Goal: Find specific page/section: Find specific page/section

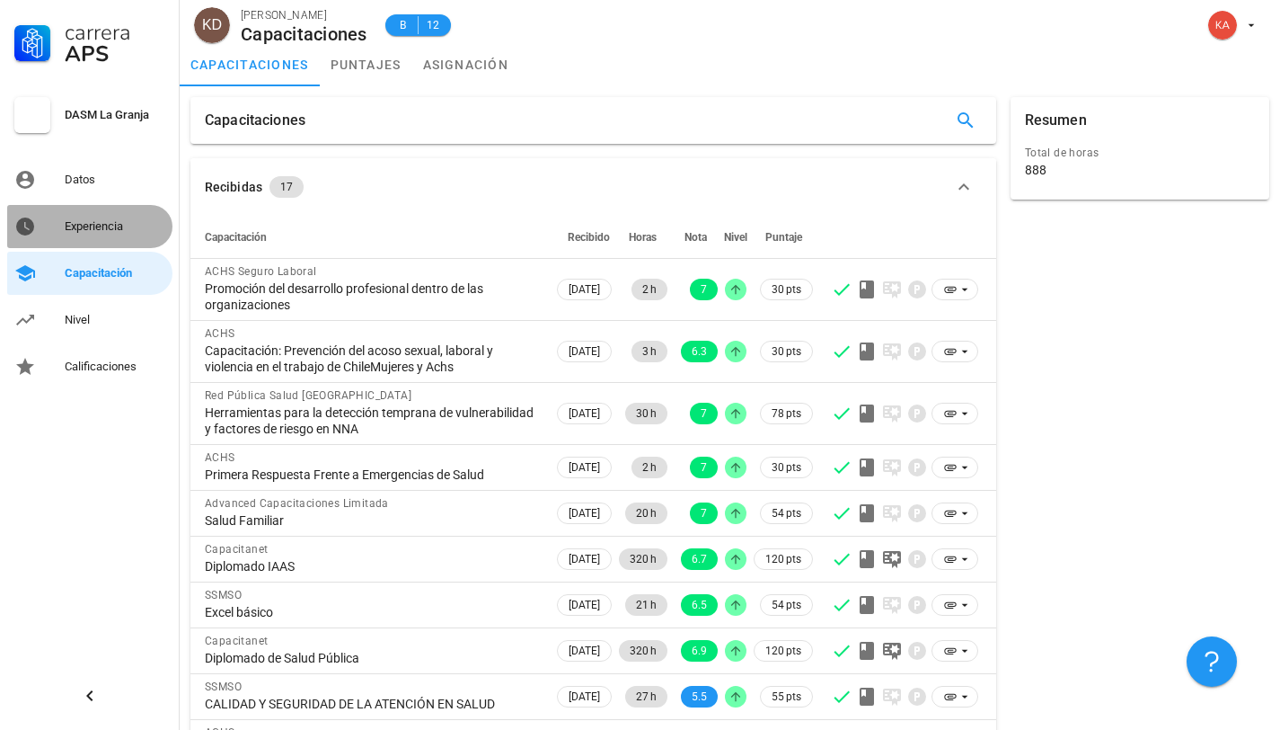
click at [100, 226] on div "Experiencia" at bounding box center [115, 226] width 101 height 14
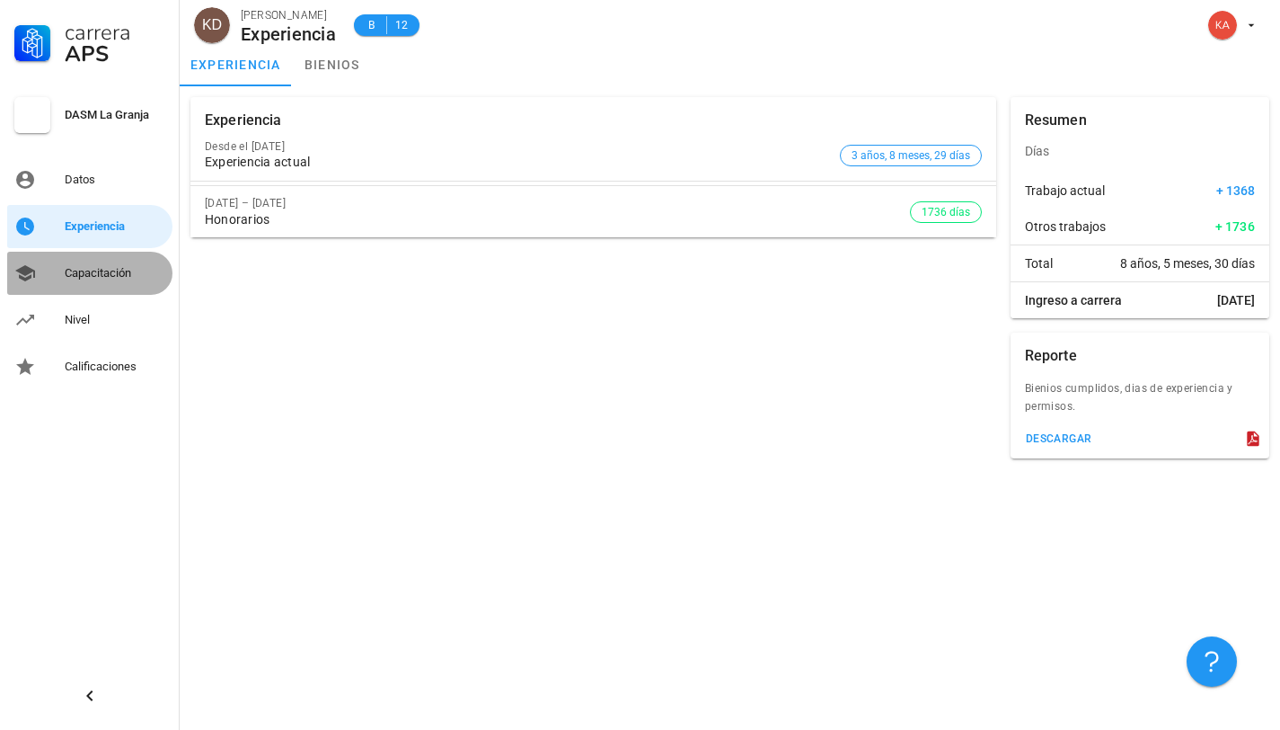
click at [98, 278] on div "Capacitación" at bounding box center [115, 273] width 101 height 14
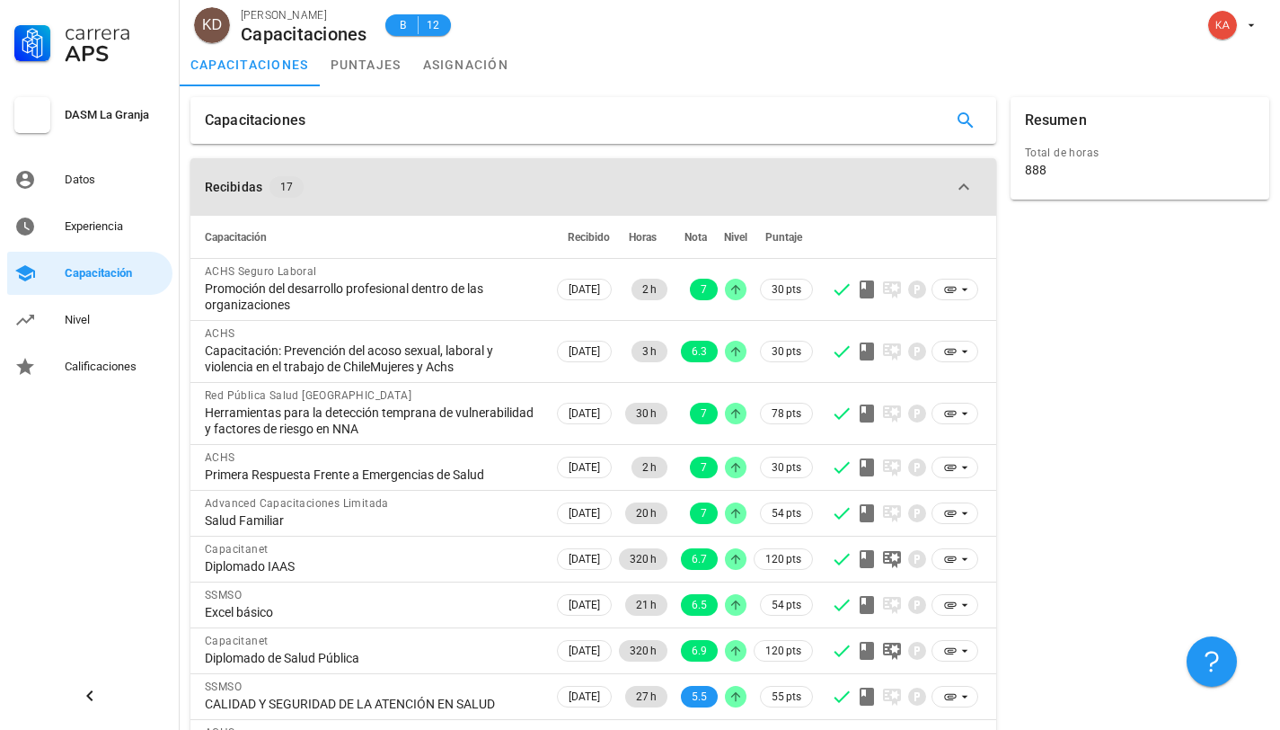
click at [969, 187] on icon "button" at bounding box center [964, 187] width 22 height 22
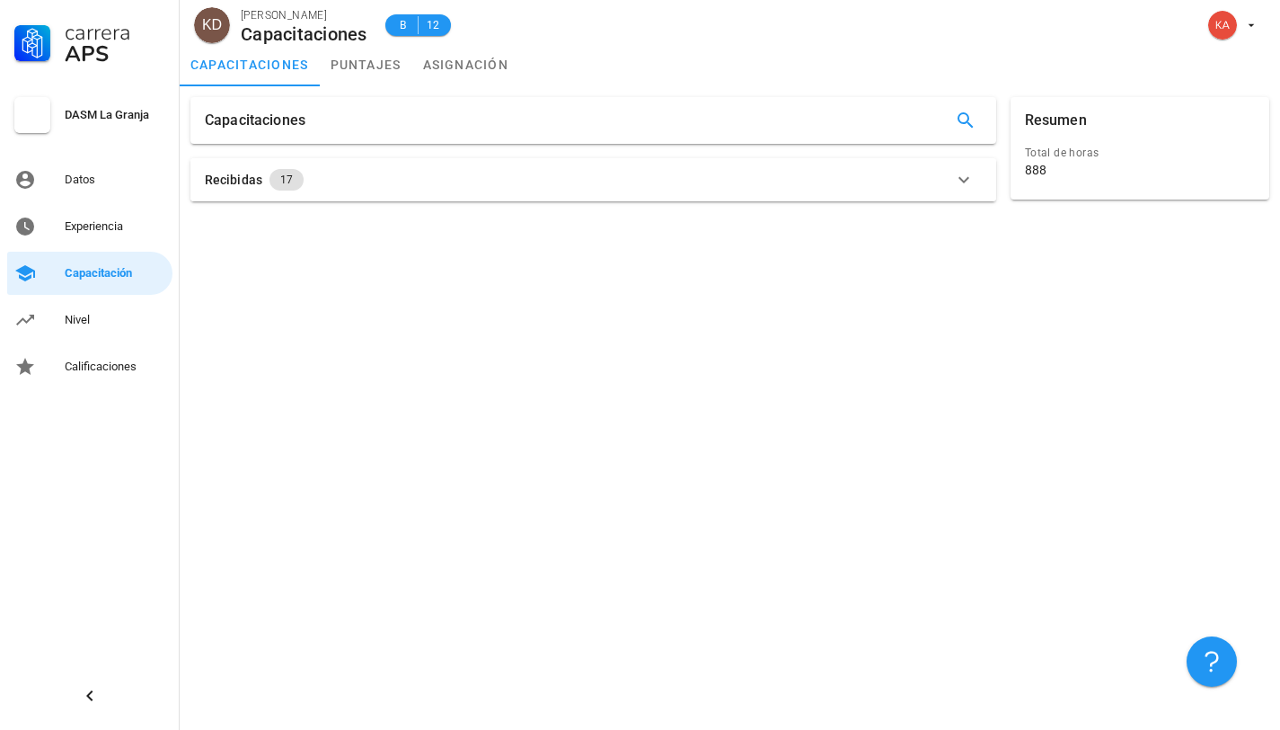
click at [969, 187] on icon "button" at bounding box center [964, 180] width 22 height 22
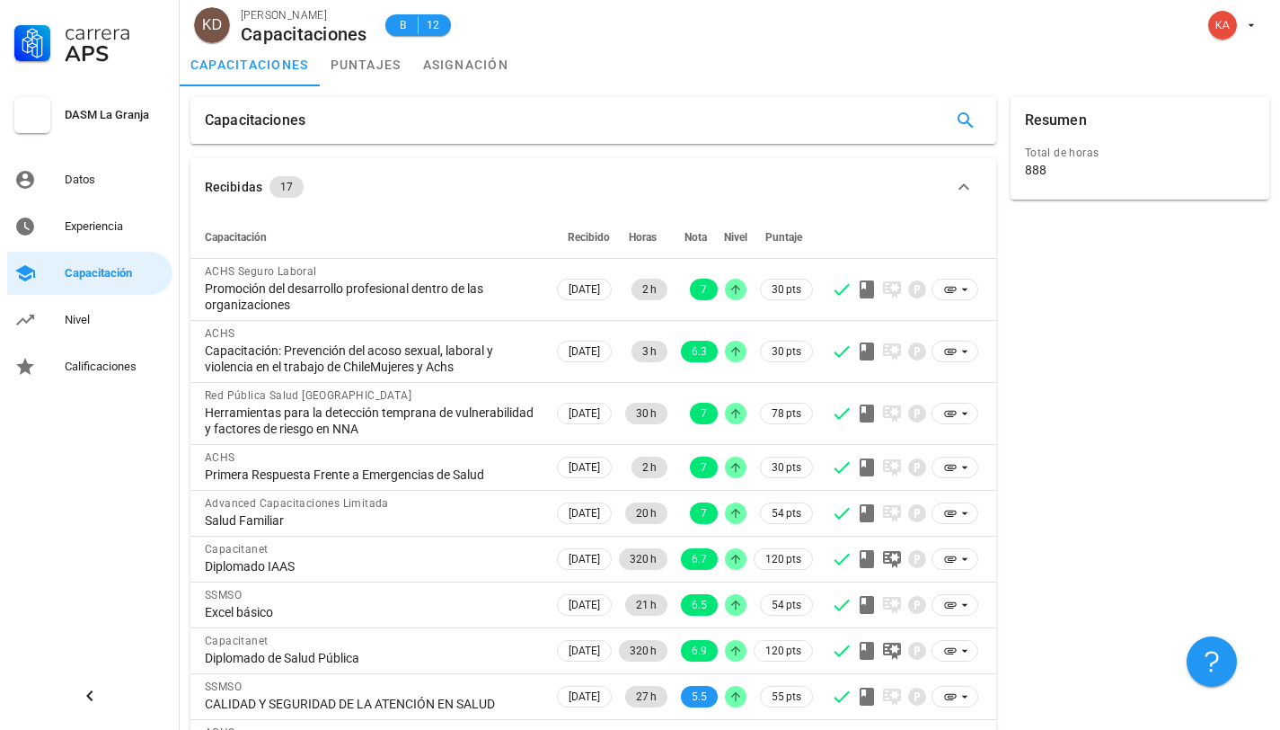
click at [879, 116] on div "Capacitaciones" at bounding box center [593, 120] width 806 height 47
click at [868, 123] on div "Capacitaciones" at bounding box center [593, 120] width 806 height 47
click at [468, 68] on link "asignación" at bounding box center [466, 64] width 108 height 43
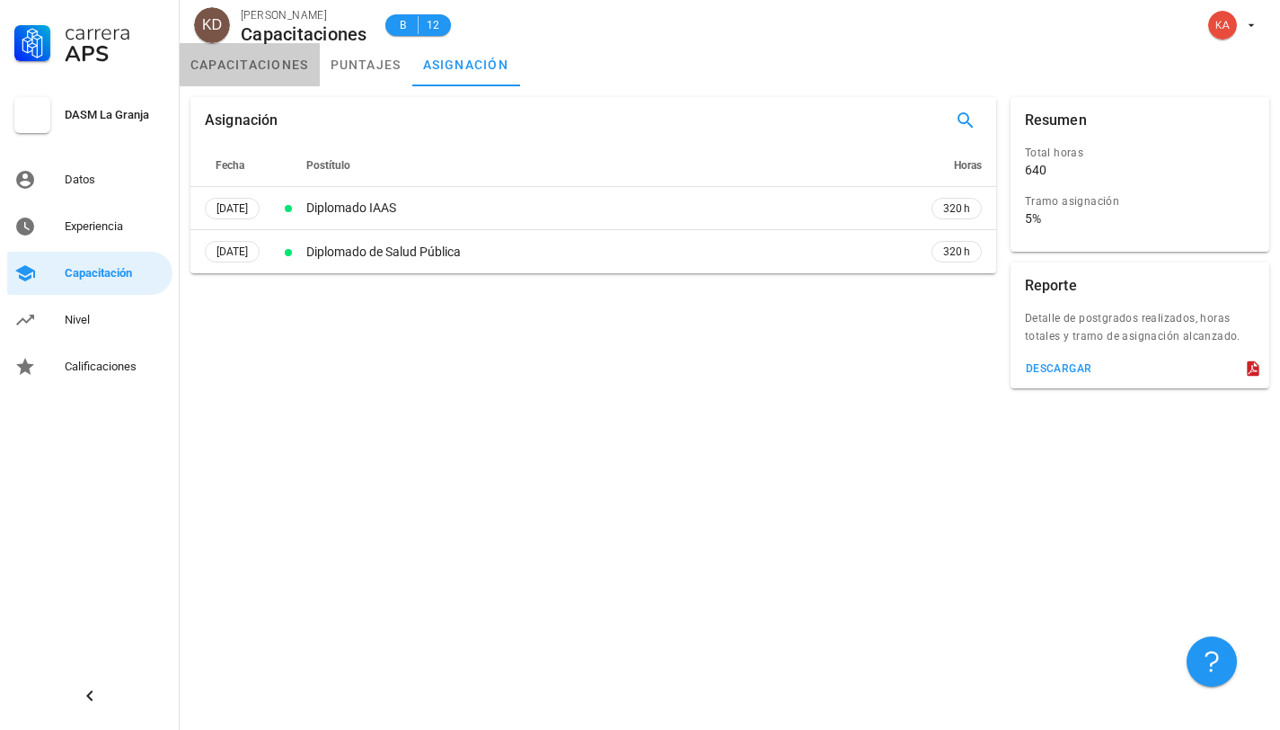
click at [243, 61] on link "capacitaciones" at bounding box center [250, 64] width 140 height 43
